Goal: Task Accomplishment & Management: Manage account settings

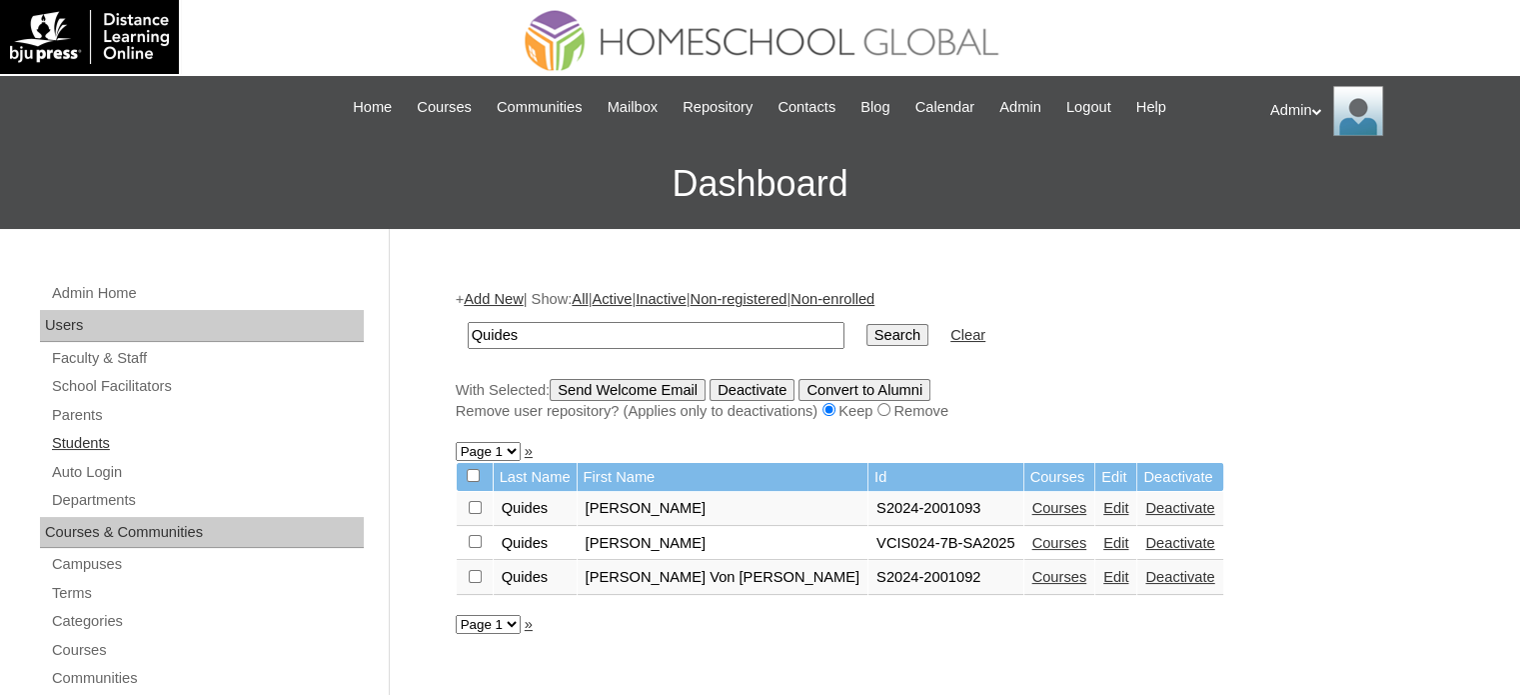
click at [112, 443] on link "Students" at bounding box center [207, 443] width 314 height 25
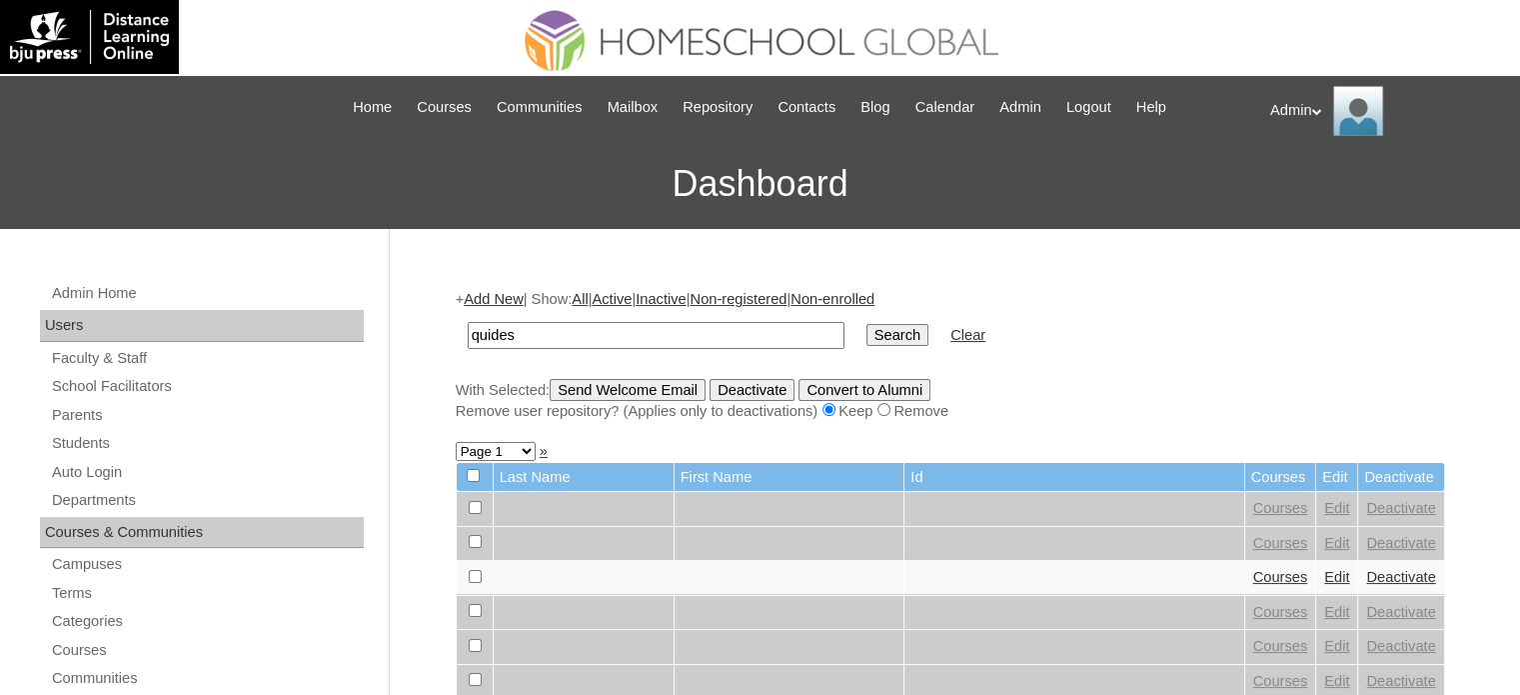
type input "Quides"
click at [866, 335] on input "Search" at bounding box center [897, 335] width 62 height 22
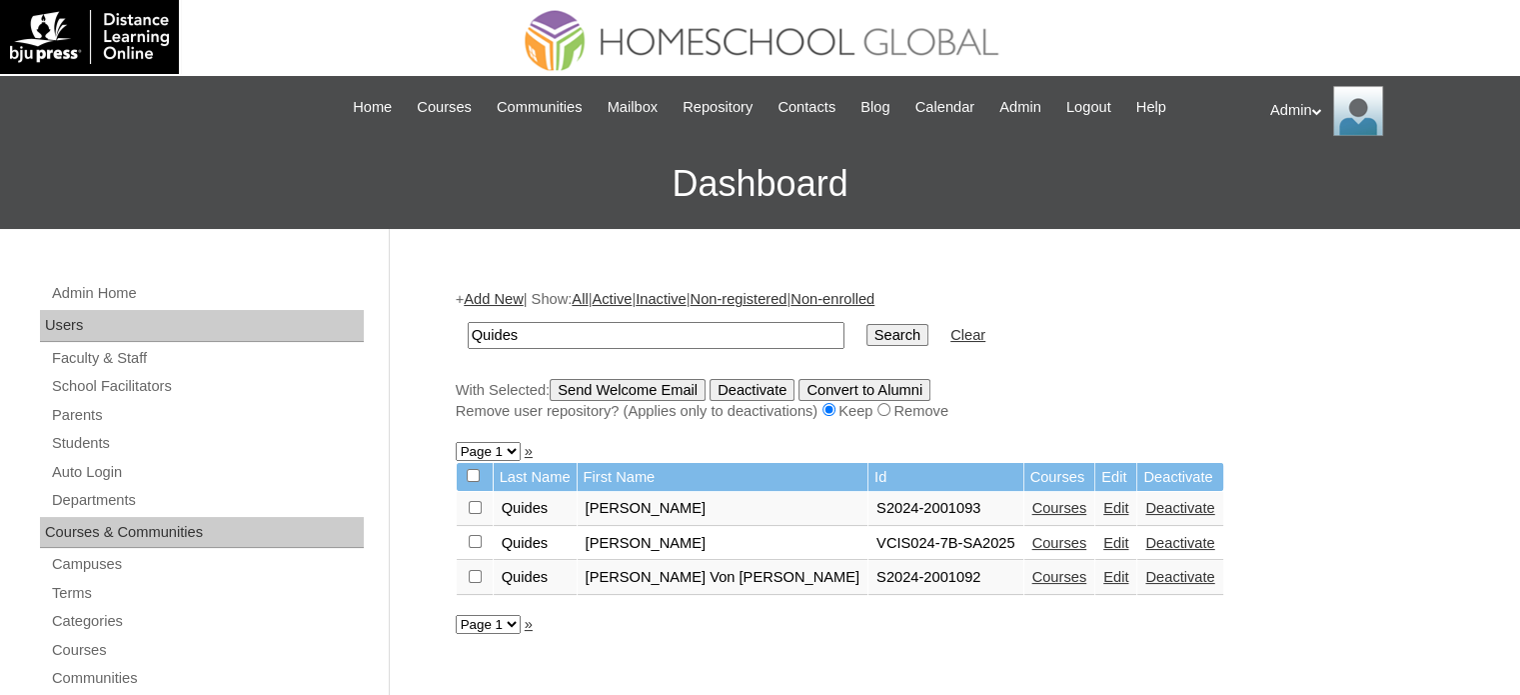
click at [1032, 508] on link "Courses" at bounding box center [1059, 508] width 55 height 16
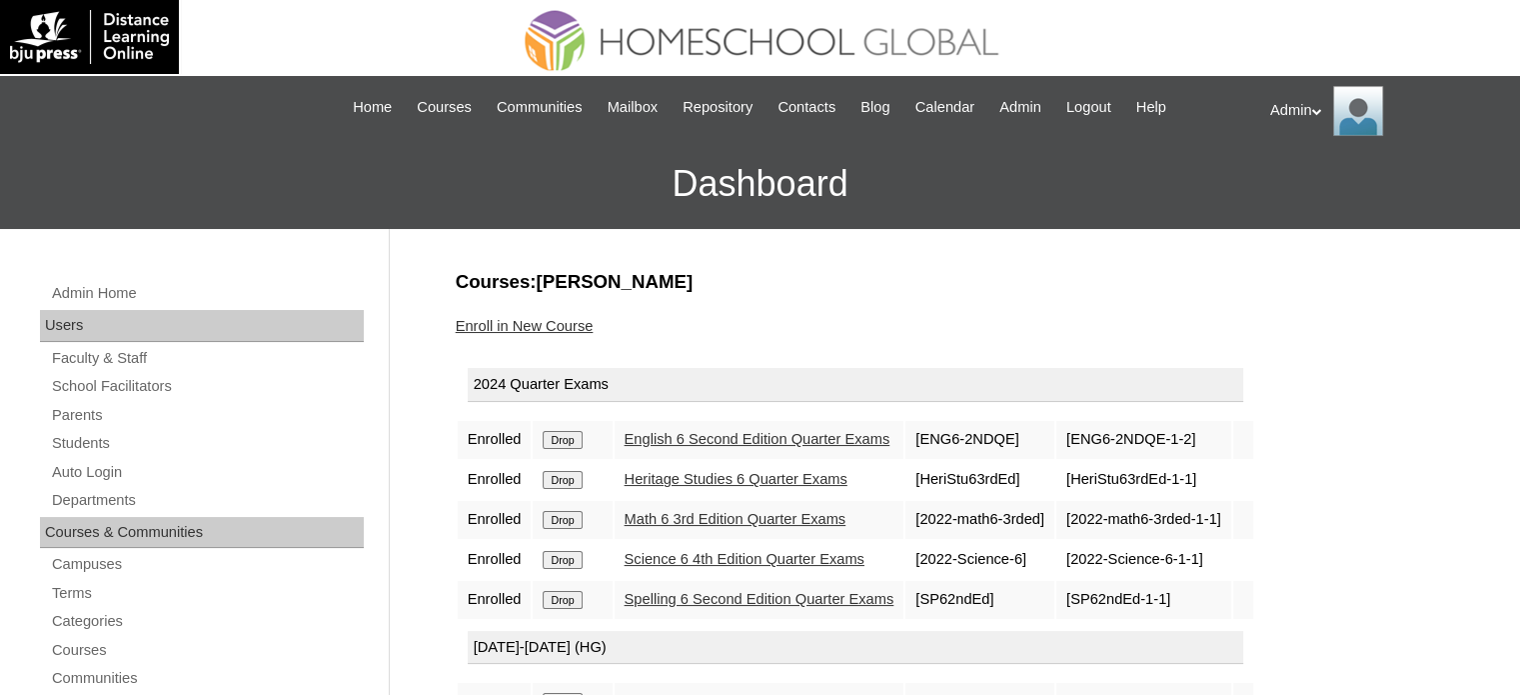
click at [530, 323] on link "Enroll in New Course" at bounding box center [525, 326] width 138 height 16
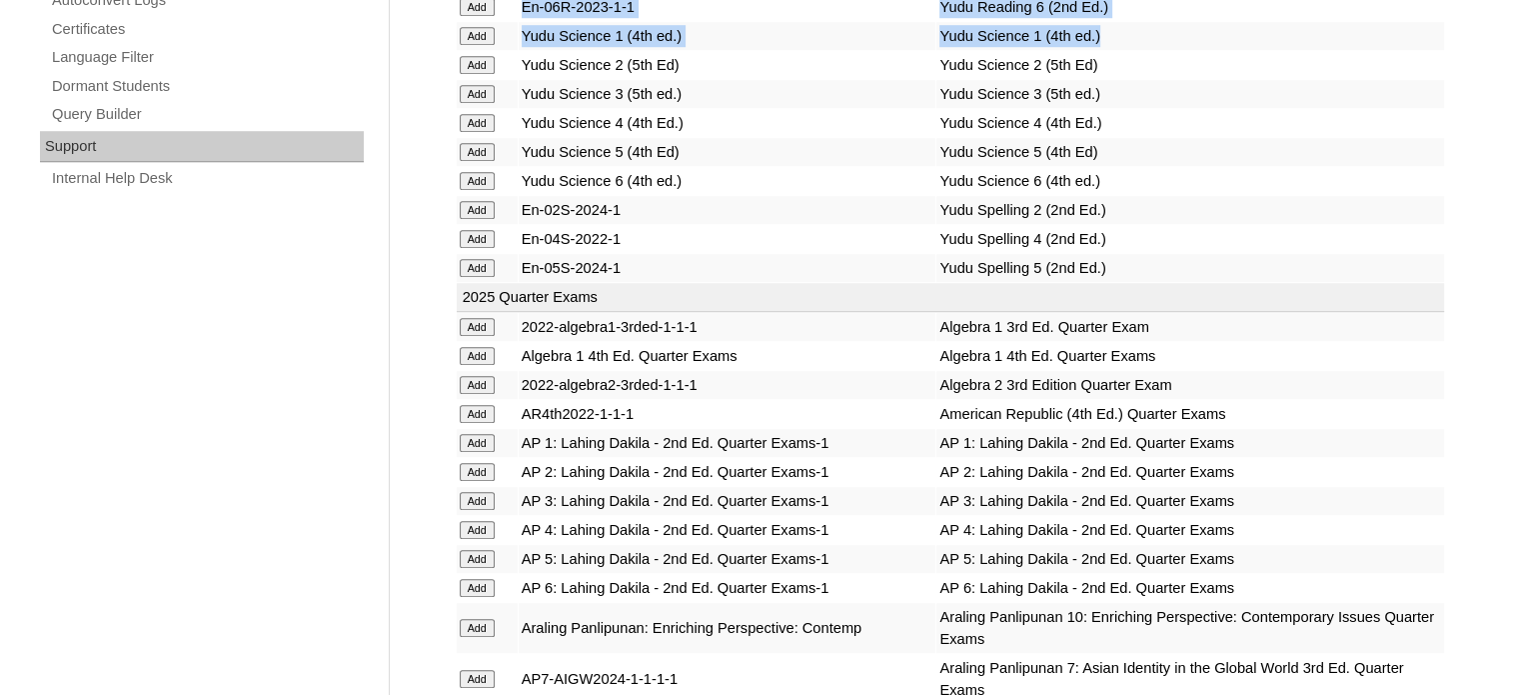
scroll to position [1075, 0]
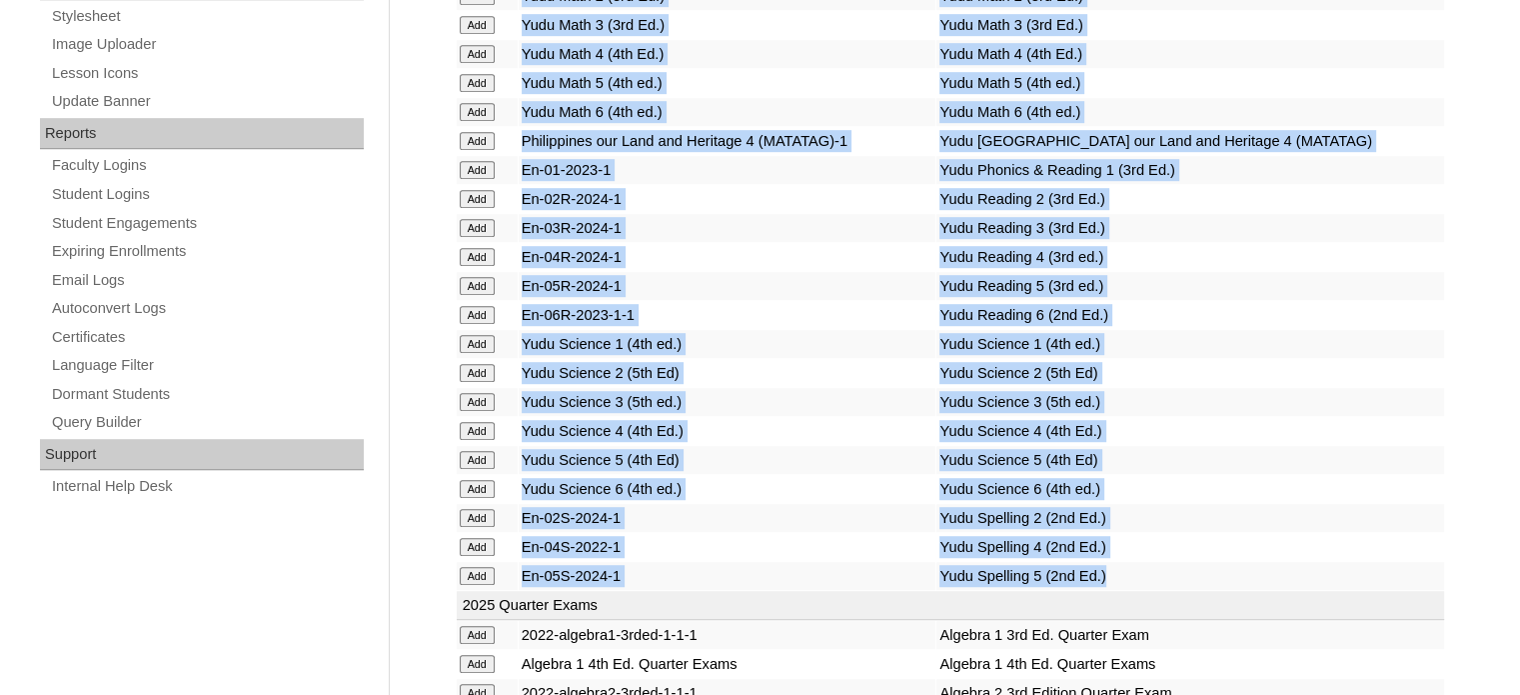
drag, startPoint x: 528, startPoint y: 151, endPoint x: 1099, endPoint y: 569, distance: 708.0
copy tbody "Araling Panlipunan 2: Lahing Dakila 2nd Ed. -1-1 Yudu AP 2: Lahing Dakila 2nd E…"
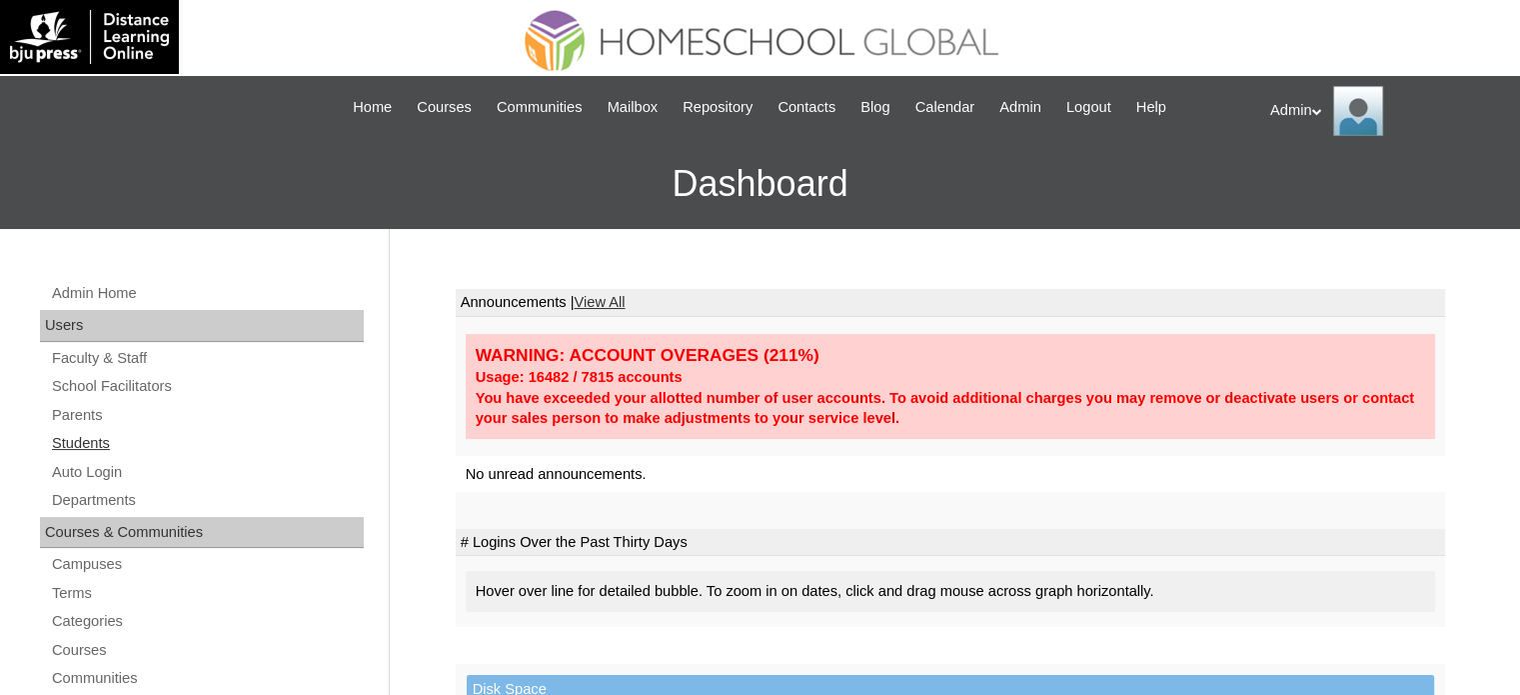
click at [96, 451] on link "Students" at bounding box center [207, 443] width 314 height 25
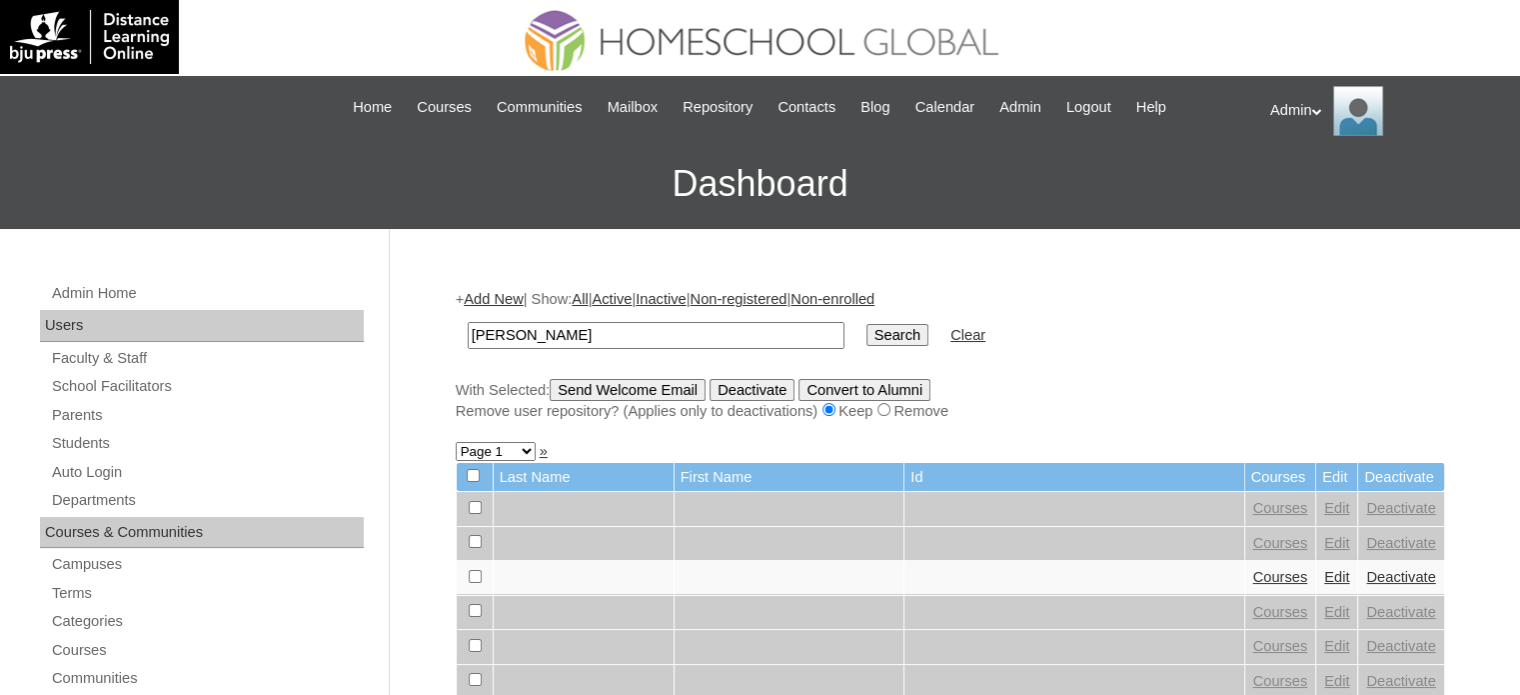
type input "[PERSON_NAME]"
click at [866, 339] on input "Search" at bounding box center [897, 335] width 62 height 22
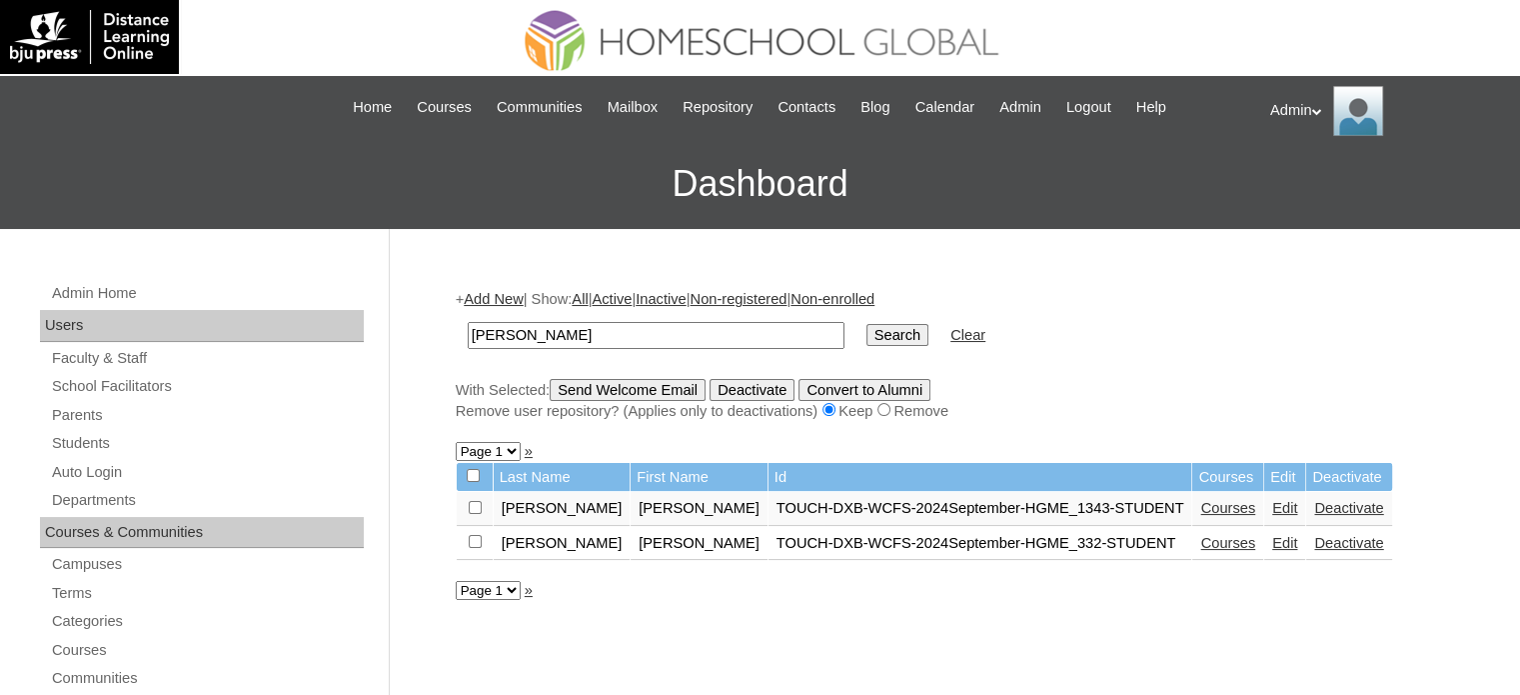
click at [1200, 364] on div "+ Add New | Show: All | Active | Inactive | Non-registered | Non-enrolled [PERS…" at bounding box center [950, 355] width 989 height 132
